Goal: Find specific page/section: Find specific page/section

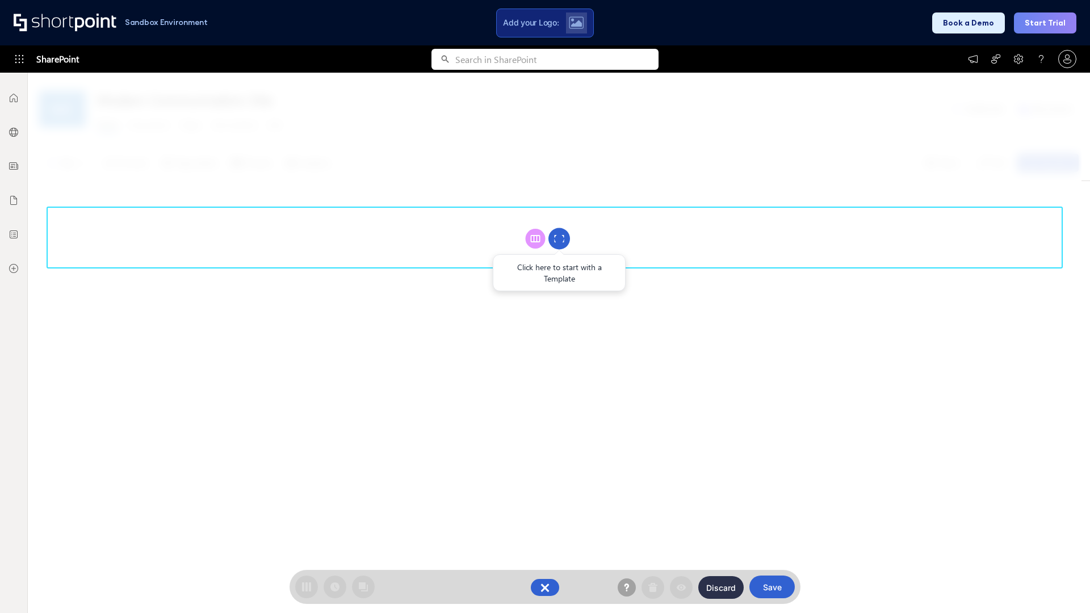
click at [559, 238] on circle at bounding box center [559, 239] width 22 height 22
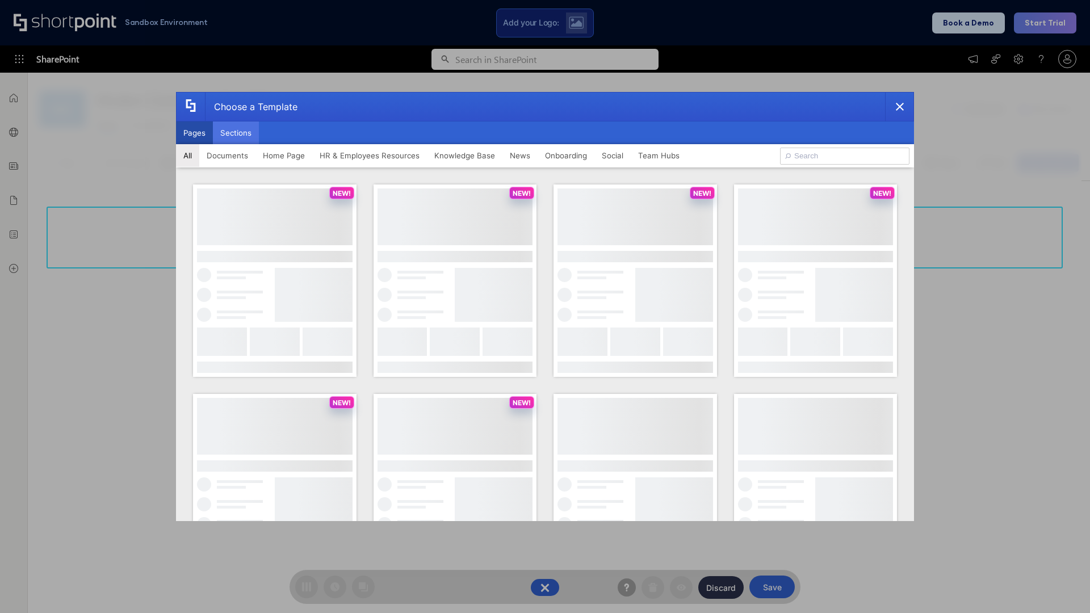
click at [236, 133] on button "Sections" at bounding box center [236, 133] width 46 height 23
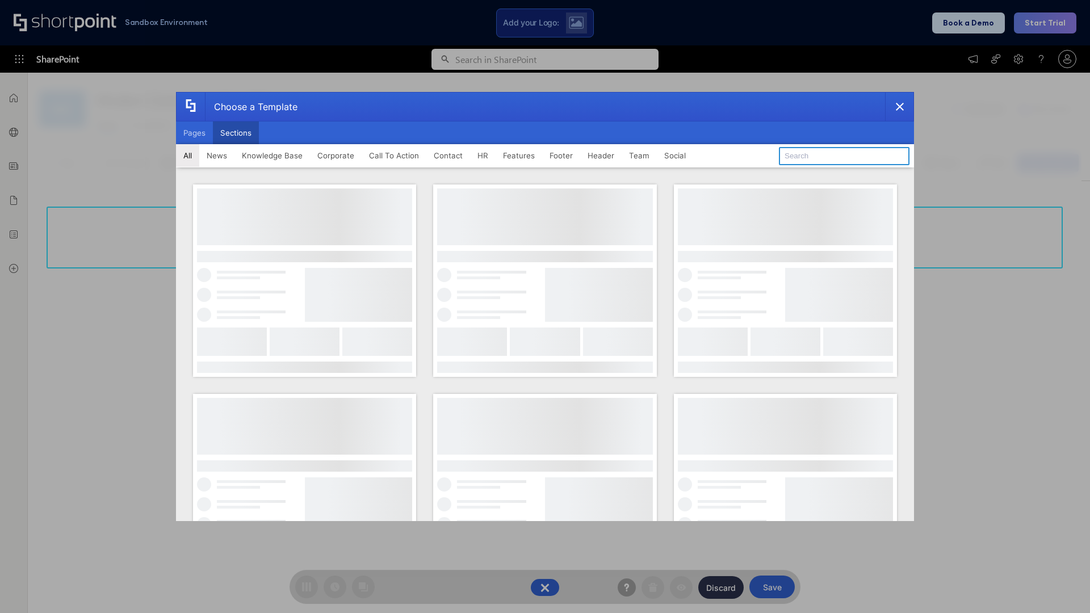
type input "Header 4"
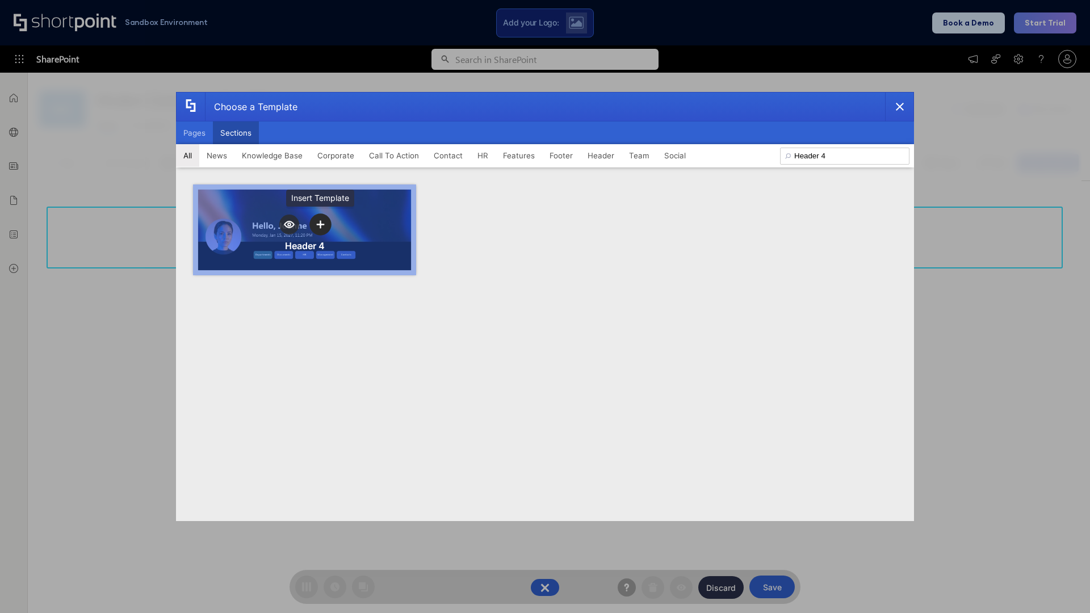
click at [320, 224] on icon "template selector" at bounding box center [320, 224] width 8 height 8
